Goal: Information Seeking & Learning: Check status

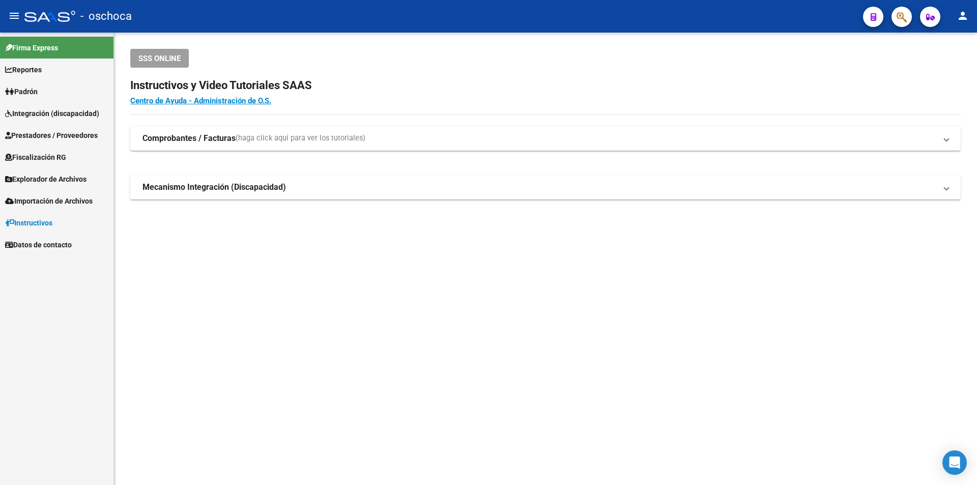
click at [31, 94] on span "Padrón" at bounding box center [21, 91] width 33 height 11
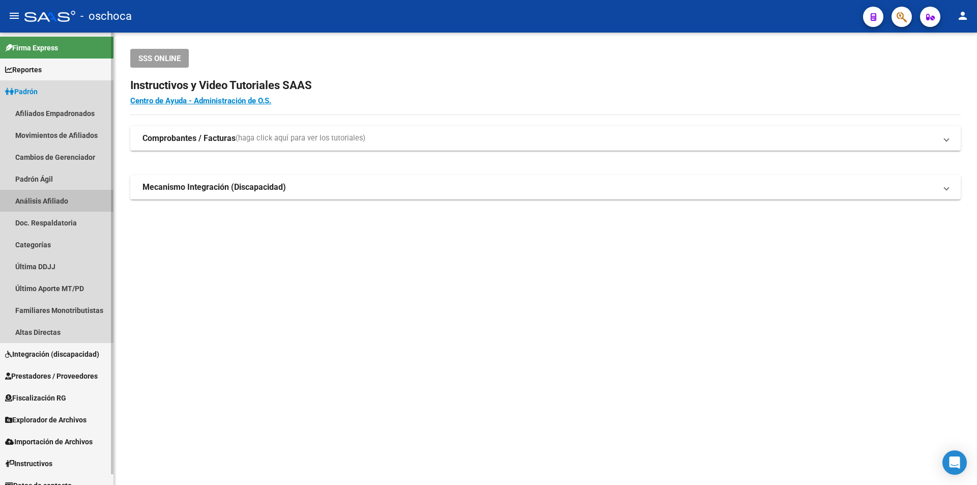
click at [53, 200] on link "Análisis Afiliado" at bounding box center [56, 201] width 113 height 22
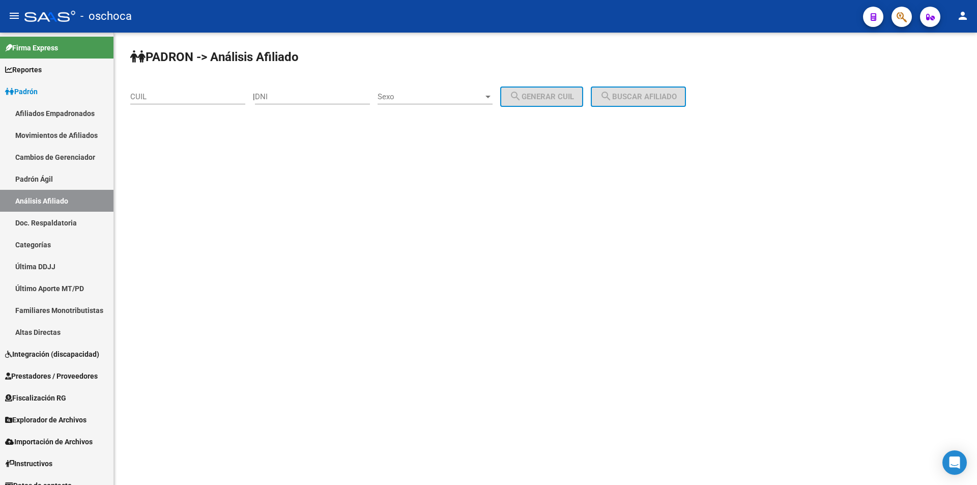
click at [273, 97] on input "DNI" at bounding box center [312, 96] width 115 height 9
type input "25072776"
click at [483, 98] on span "Sexo" at bounding box center [431, 96] width 106 height 9
click at [475, 98] on span "Masculino" at bounding box center [446, 96] width 115 height 23
click at [549, 95] on span "search Generar CUIL" at bounding box center [541, 96] width 65 height 9
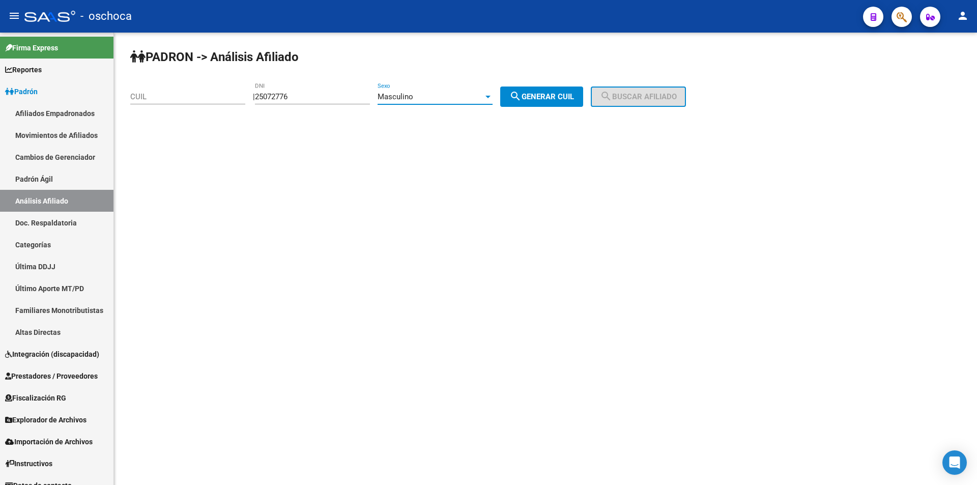
type input "20-25072776-4"
click at [661, 95] on span "search Buscar afiliado" at bounding box center [638, 96] width 77 height 9
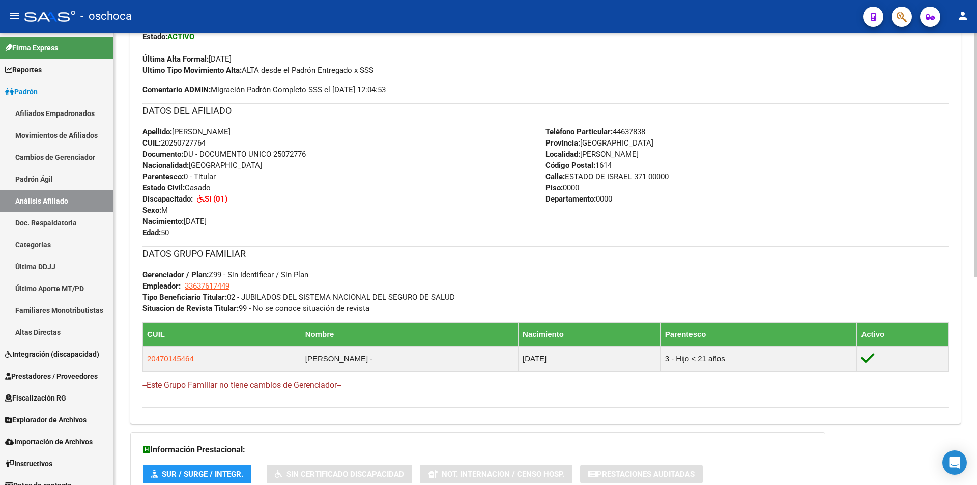
scroll to position [254, 0]
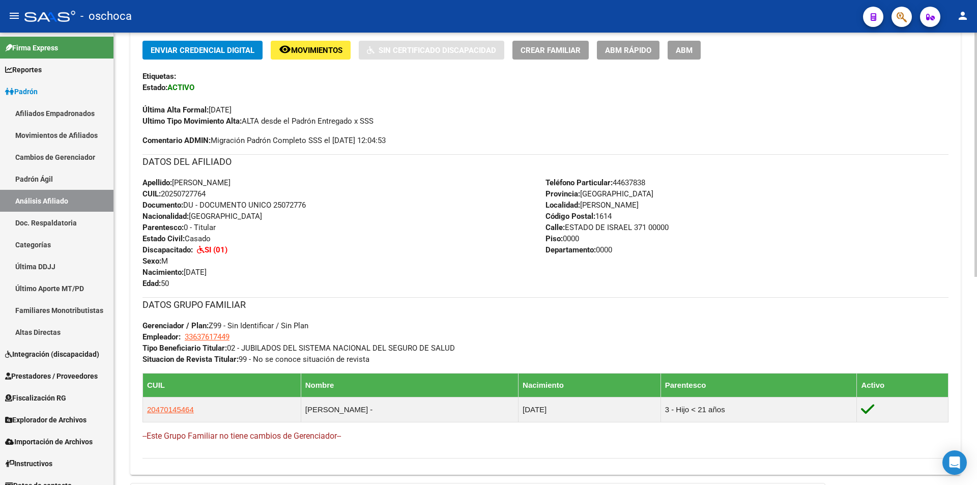
drag, startPoint x: 212, startPoint y: 192, endPoint x: 161, endPoint y: 197, distance: 50.6
click at [161, 197] on div "Apellido: [PERSON_NAME]: 20250727764 Documento: DU - DOCUMENTO UNICO 25072776 N…" at bounding box center [343, 233] width 403 height 112
copy span "20250727764"
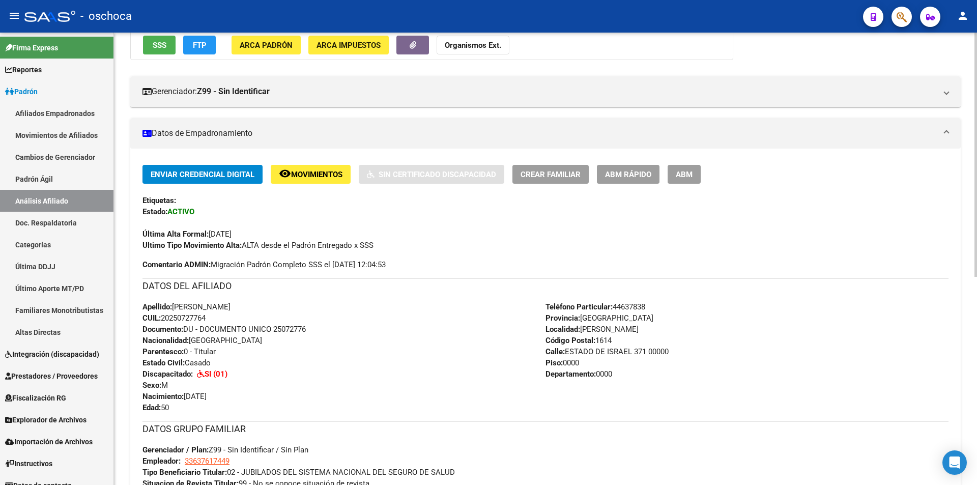
scroll to position [28, 0]
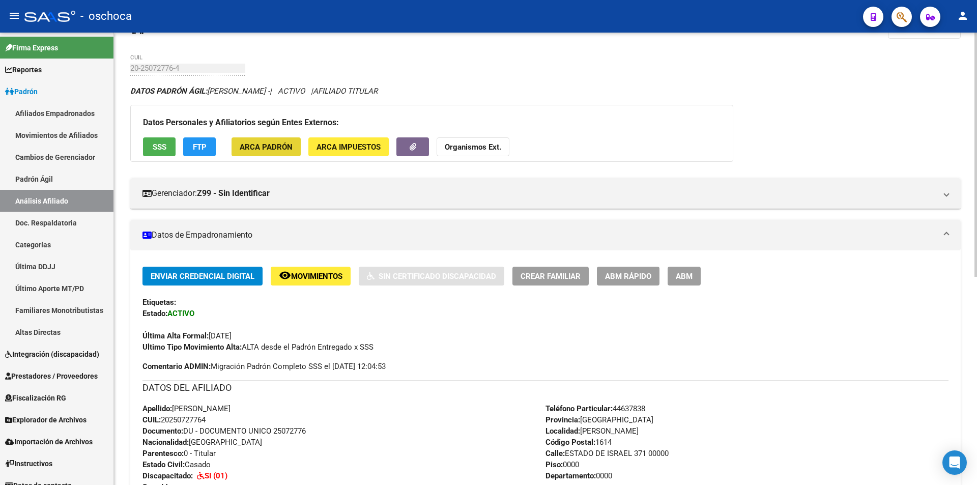
click at [274, 144] on span "ARCA Padrón" at bounding box center [266, 146] width 53 height 9
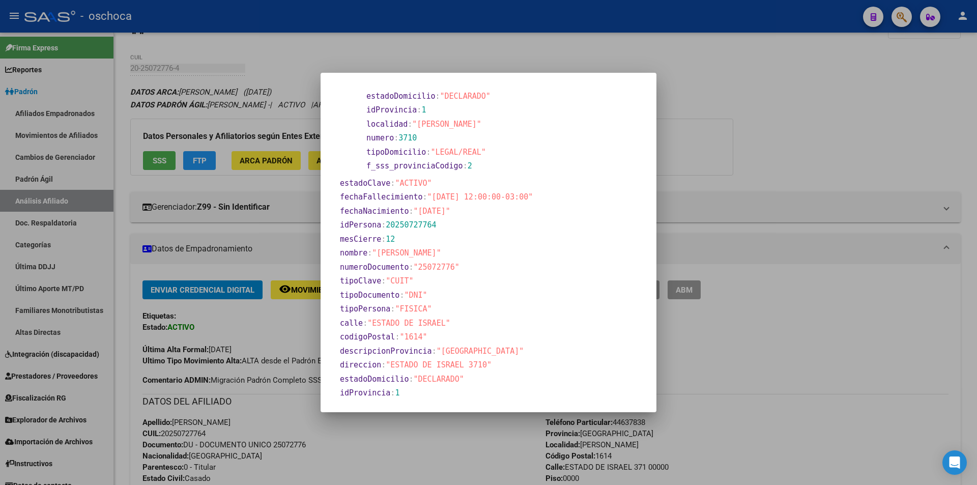
scroll to position [325, 0]
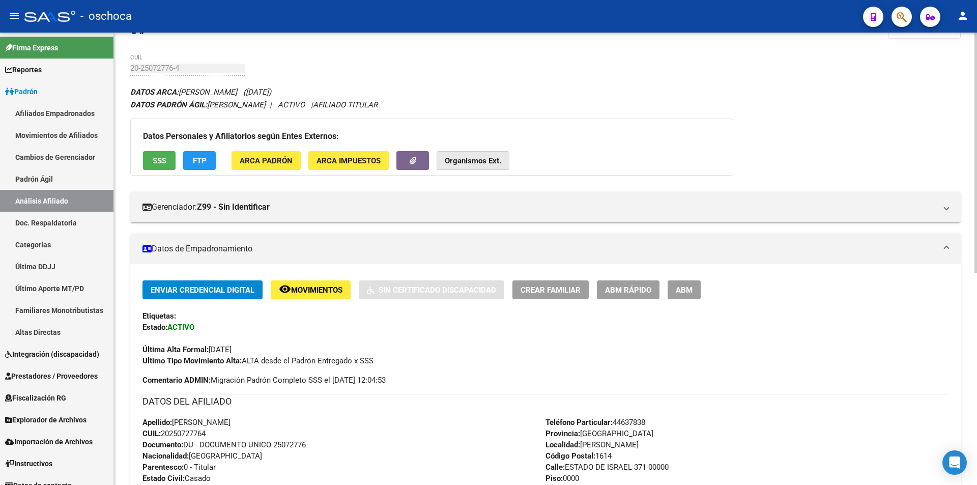
click at [477, 163] on strong "Organismos Ext." at bounding box center [473, 160] width 56 height 9
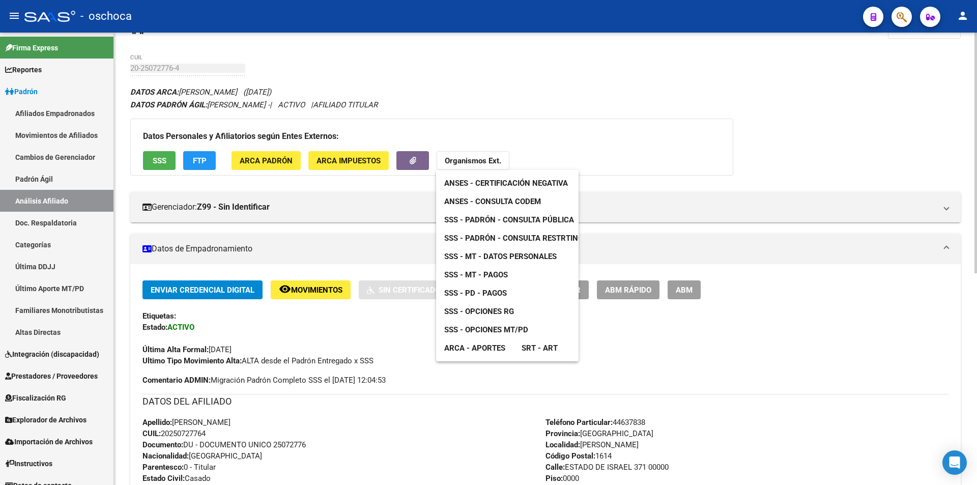
click at [477, 163] on div at bounding box center [488, 242] width 977 height 485
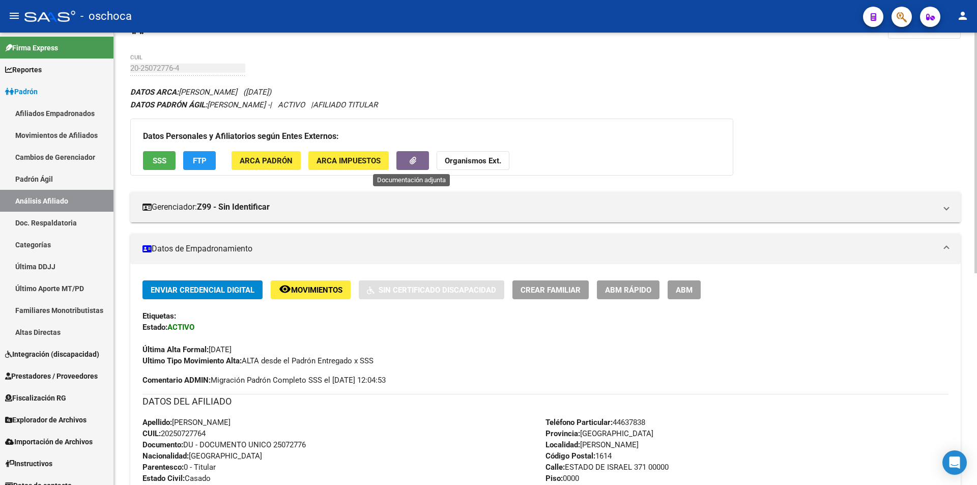
click at [410, 161] on icon "button" at bounding box center [413, 161] width 7 height 8
click at [54, 289] on link "Último Aporte MT/PD" at bounding box center [56, 288] width 113 height 22
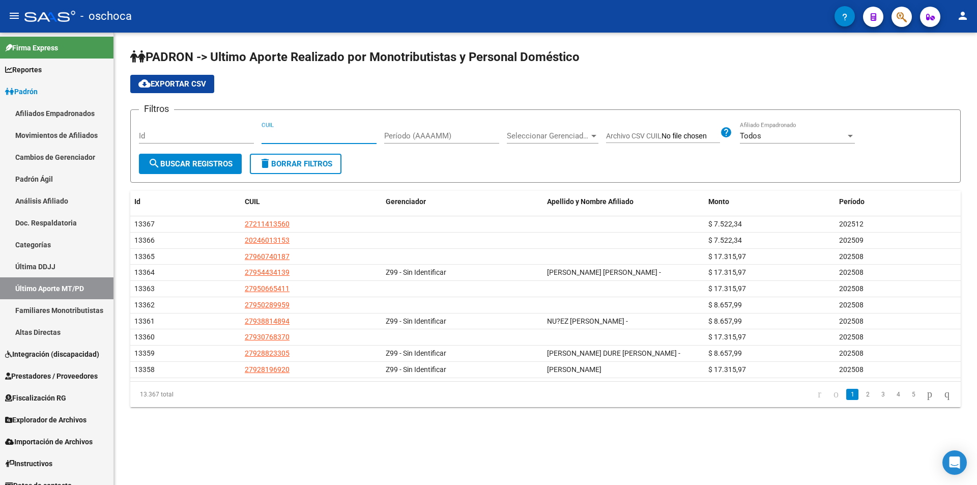
click at [282, 135] on input "CUIL" at bounding box center [319, 135] width 115 height 9
paste input "20-25072776-4"
type input "20-25072776-4"
click at [174, 165] on span "search Buscar Registros" at bounding box center [190, 163] width 84 height 9
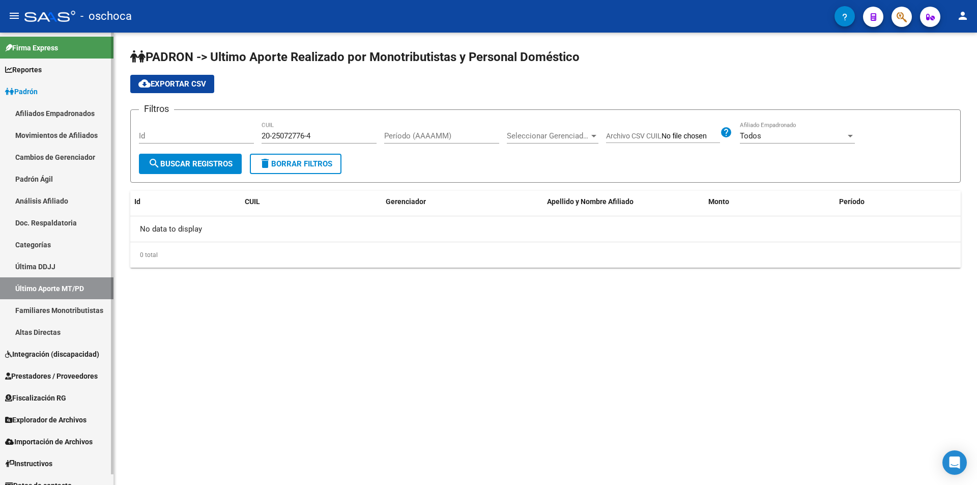
click at [60, 419] on span "Explorador de Archivos" at bounding box center [45, 419] width 81 height 11
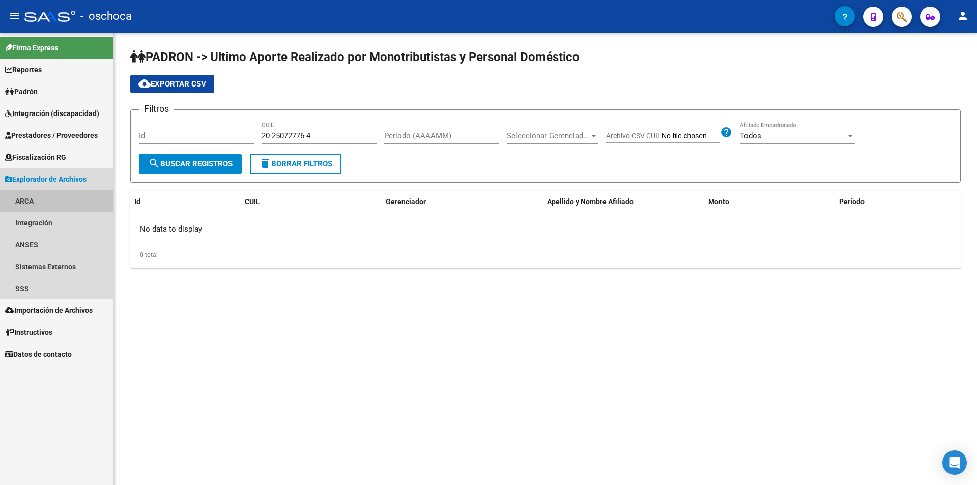
click at [30, 197] on link "ARCA" at bounding box center [56, 201] width 113 height 22
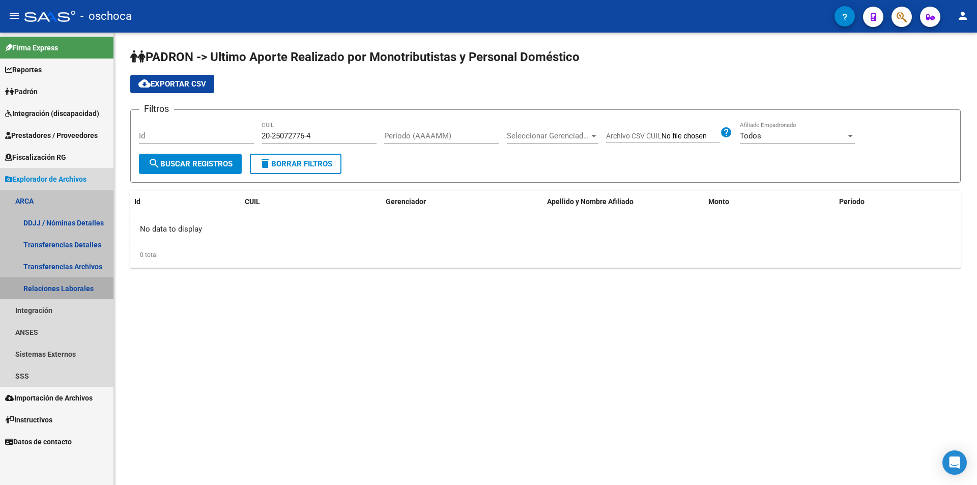
click at [64, 286] on link "Relaciones Laborales" at bounding box center [56, 288] width 113 height 22
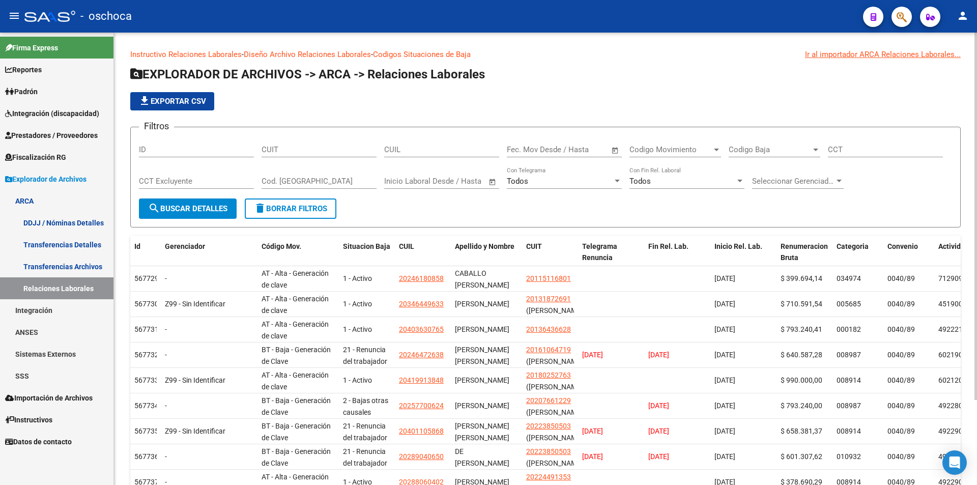
click at [412, 152] on input "CUIL" at bounding box center [441, 149] width 115 height 9
paste input "20-25072776-4"
type input "20-25072776-4"
click at [192, 206] on span "search Buscar Detalles" at bounding box center [187, 208] width 79 height 9
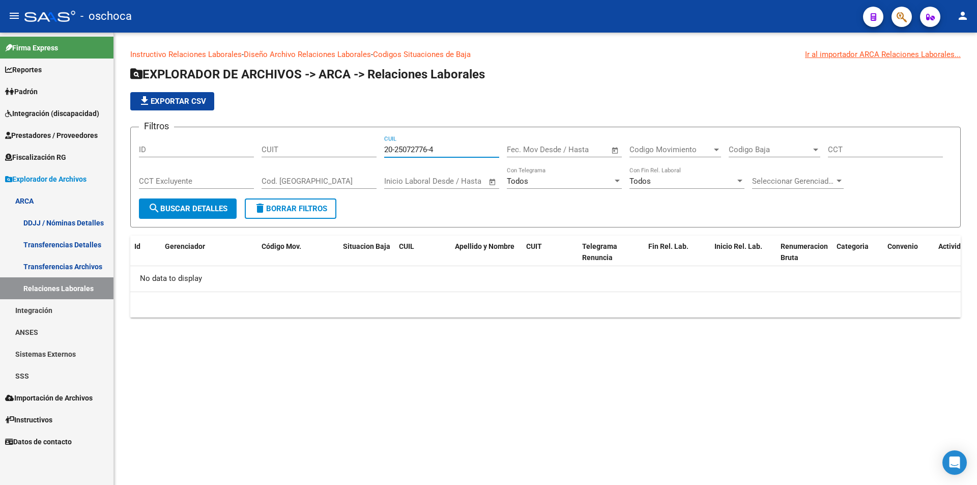
drag, startPoint x: 367, startPoint y: 155, endPoint x: 343, endPoint y: 155, distance: 23.9
click at [343, 155] on div "Filtros ID CUIT 20-25072776-4 CUIL Start date – End date Fec. Mov Desde / Hasta…" at bounding box center [545, 166] width 813 height 63
click at [301, 152] on input "CUIT" at bounding box center [319, 149] width 115 height 9
type input "30-70820898-8"
drag, startPoint x: 456, startPoint y: 150, endPoint x: 316, endPoint y: 154, distance: 139.5
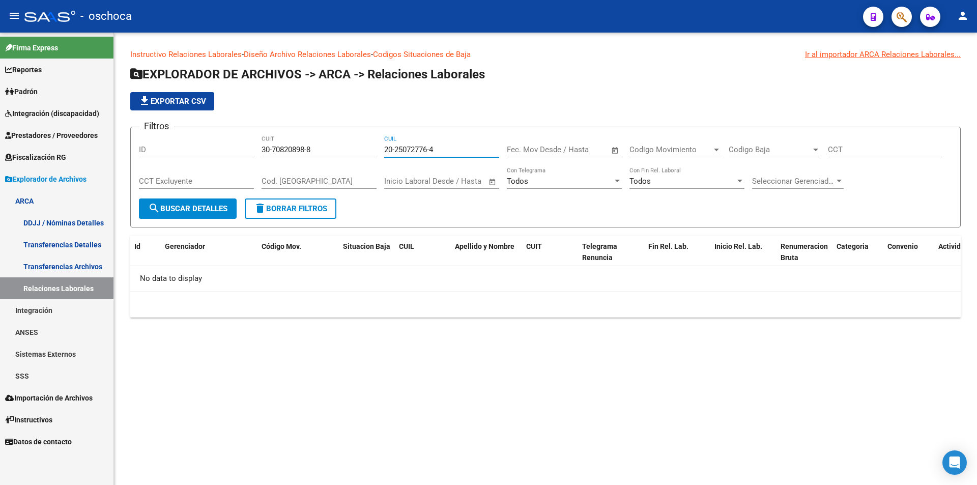
click at [316, 154] on div "Filtros ID 30-70820898-8 CUIT 20-25072776-4 CUIL Start date – End date Fec. Mov…" at bounding box center [545, 166] width 813 height 63
click at [194, 210] on span "search Buscar Detalles" at bounding box center [187, 208] width 79 height 9
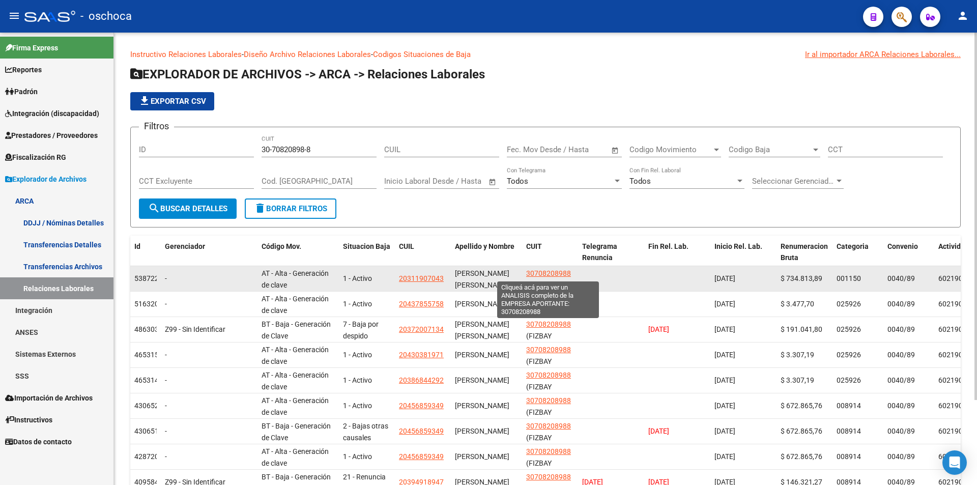
click at [547, 272] on span "30708208988" at bounding box center [548, 273] width 45 height 8
